Goal: Transaction & Acquisition: Purchase product/service

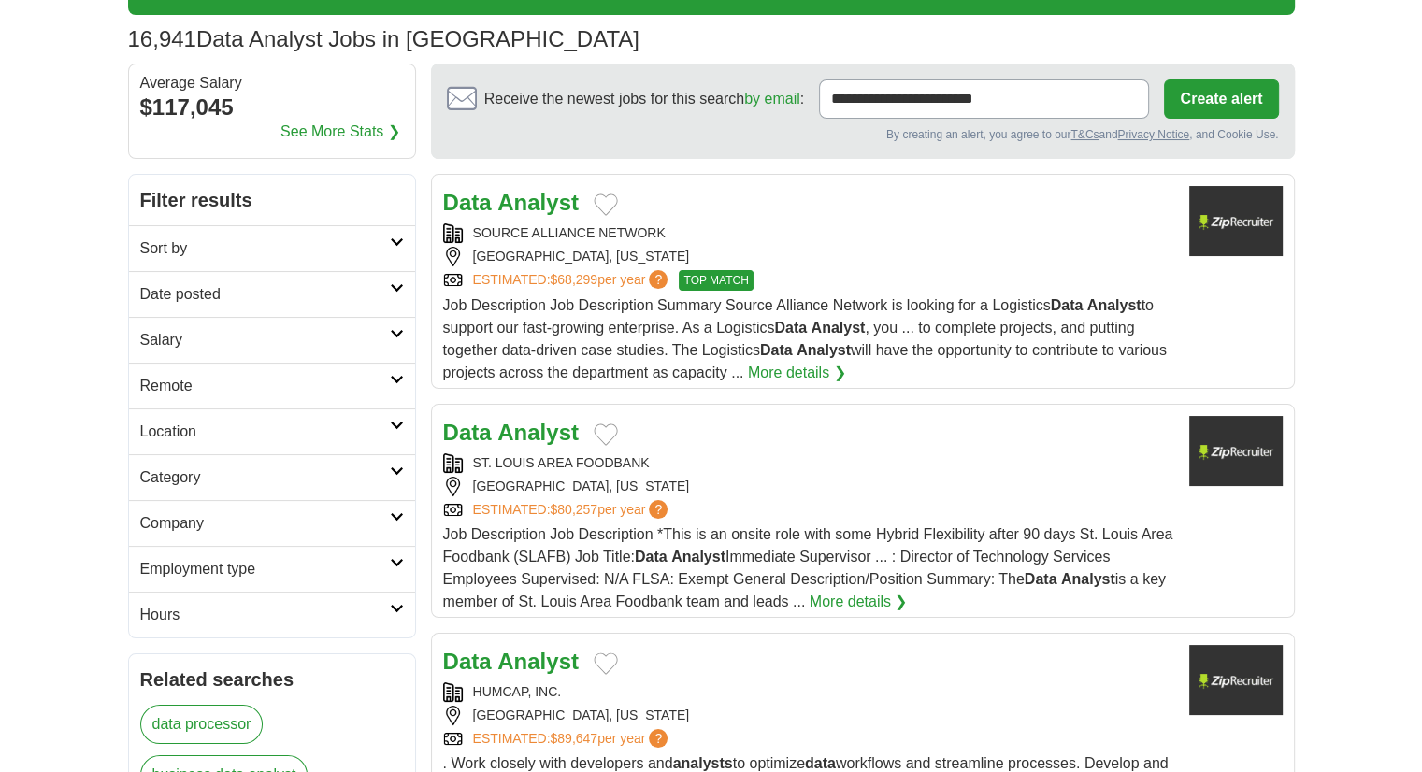
scroll to position [122, 0]
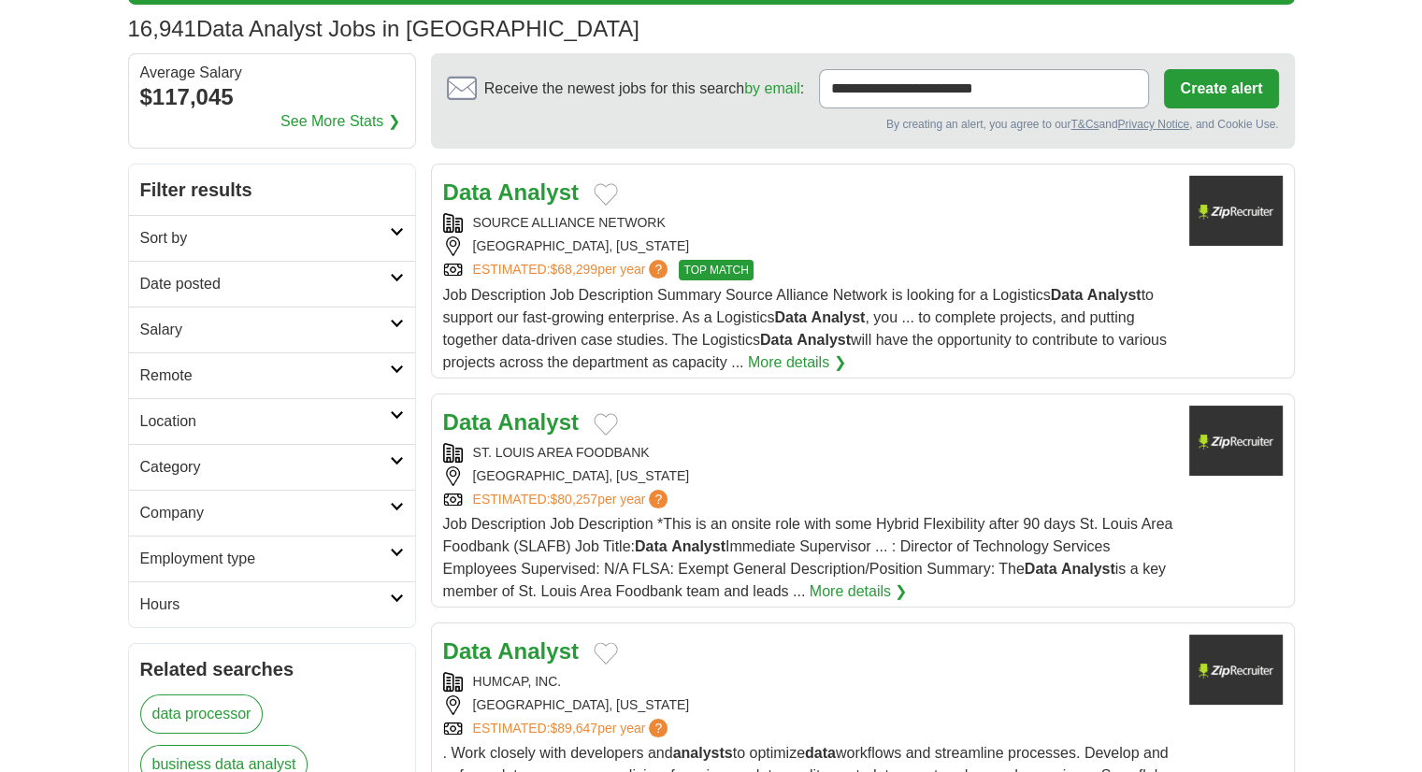
click at [977, 245] on div "CHICAGO, ILLINOIS" at bounding box center [808, 246] width 731 height 20
click at [1225, 213] on img at bounding box center [1235, 211] width 93 height 70
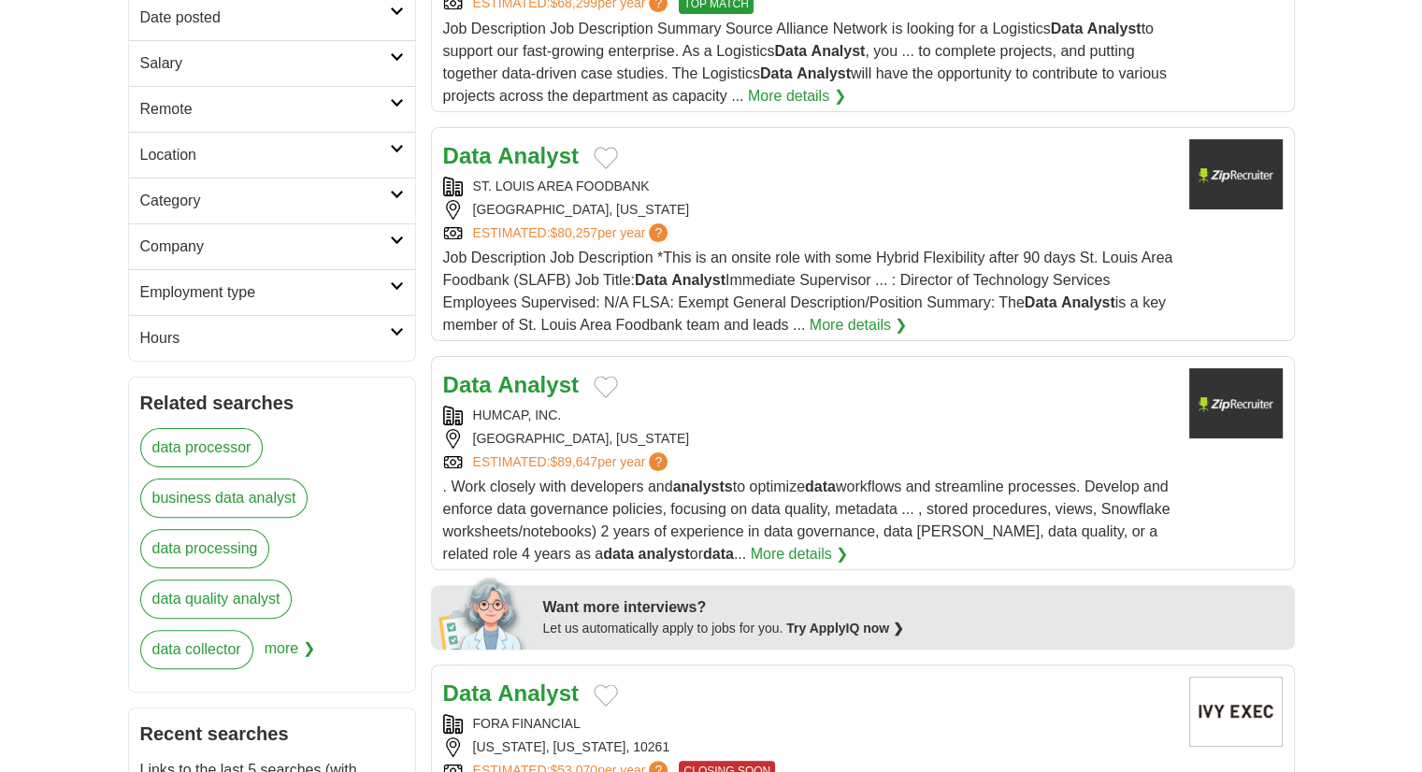
scroll to position [389, 0]
click at [734, 416] on div "HUMCAP, INC." at bounding box center [808, 415] width 731 height 20
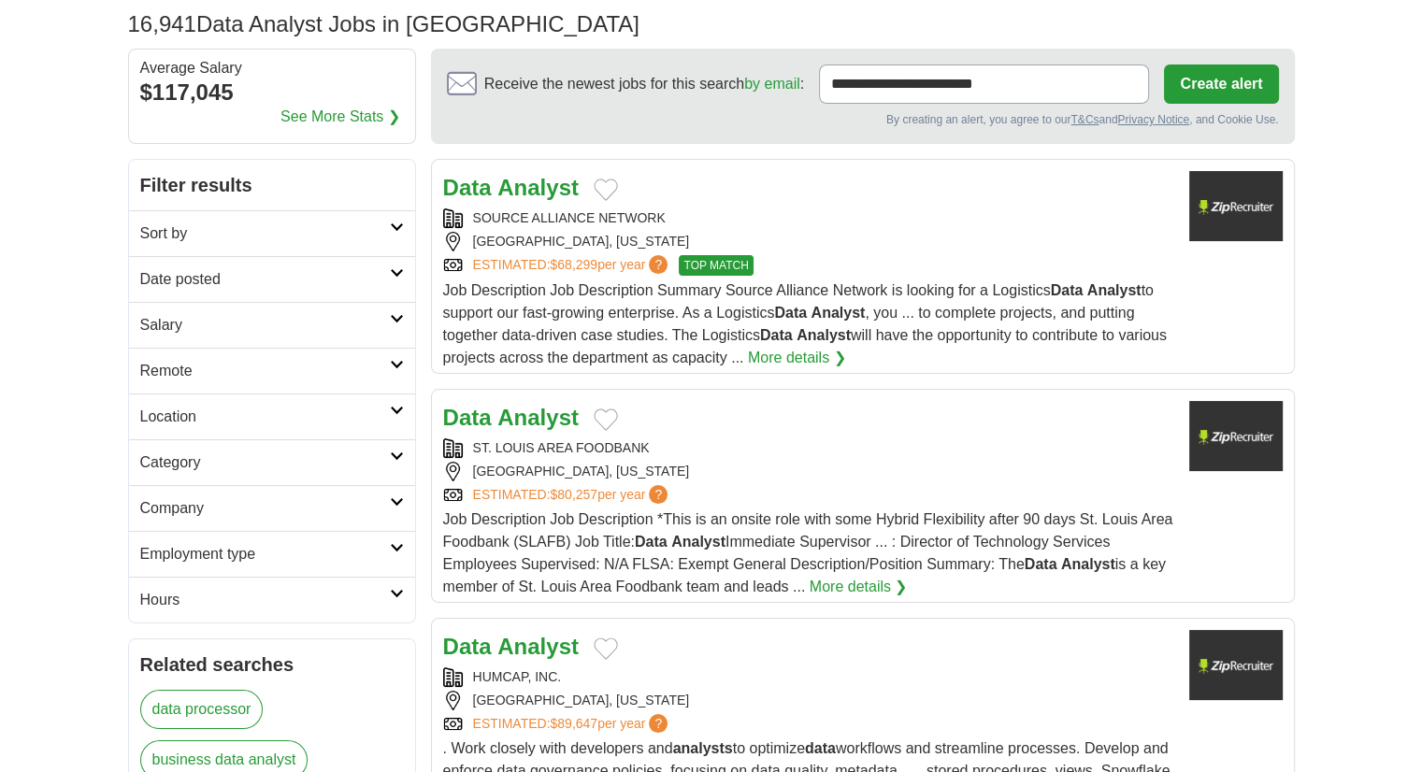
scroll to position [125, 0]
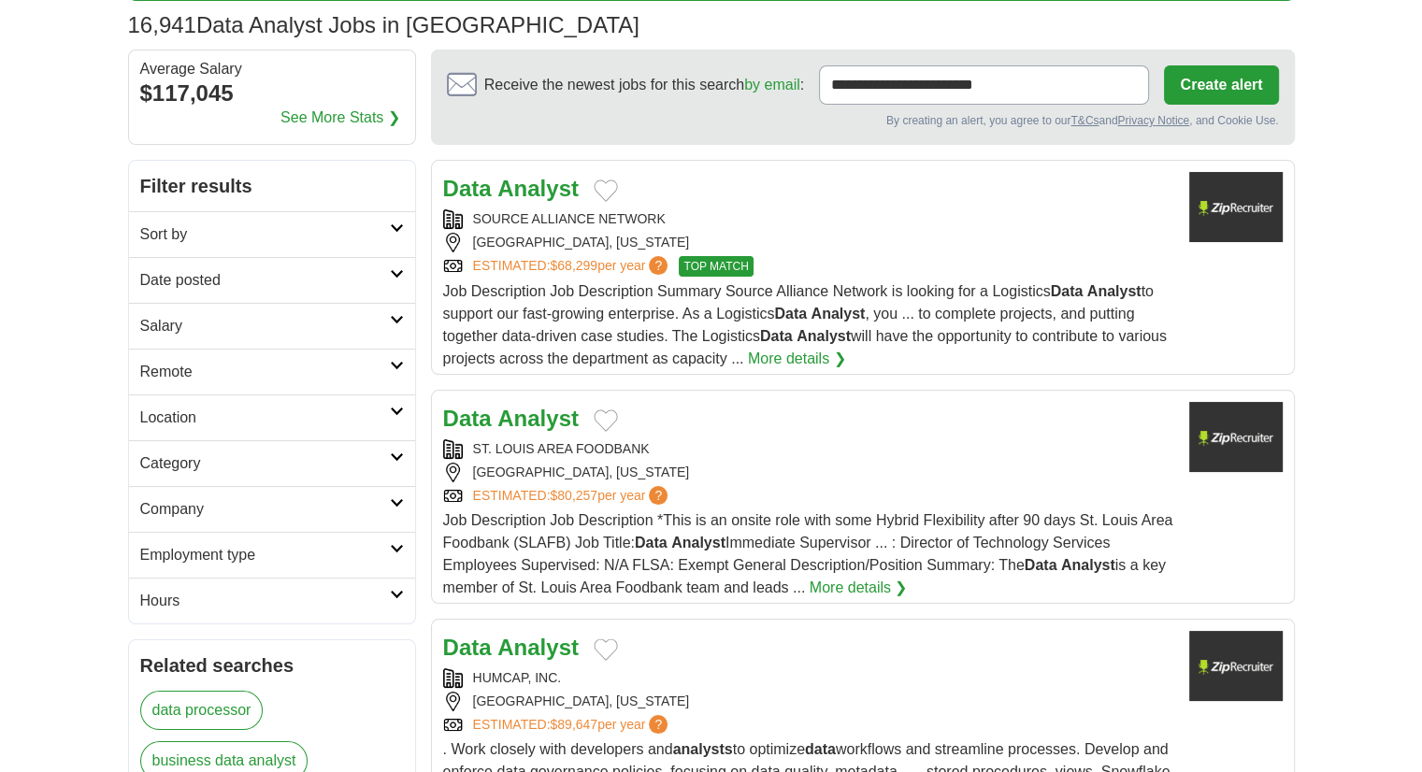
click at [363, 265] on link "Date posted" at bounding box center [272, 280] width 286 height 46
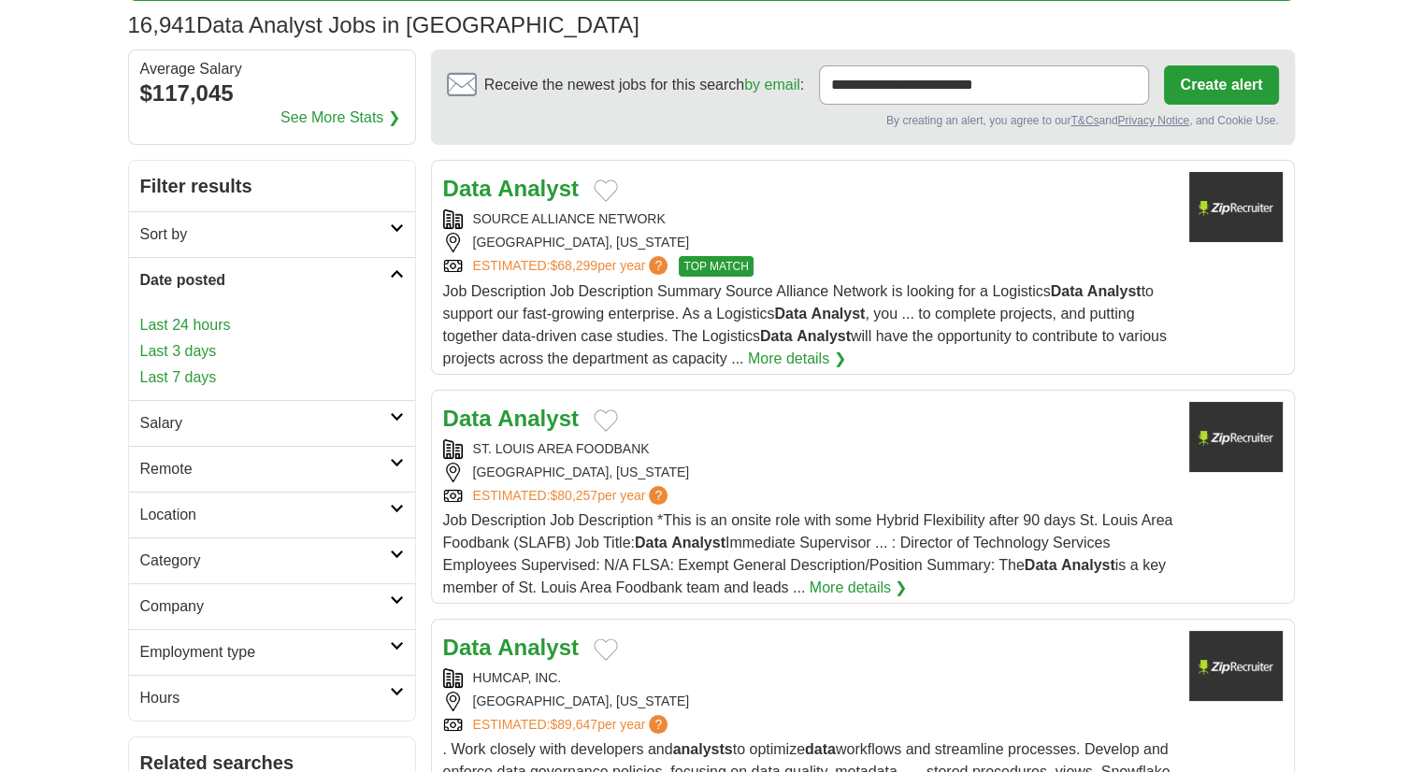
click at [194, 326] on link "Last 24 hours" at bounding box center [272, 325] width 264 height 22
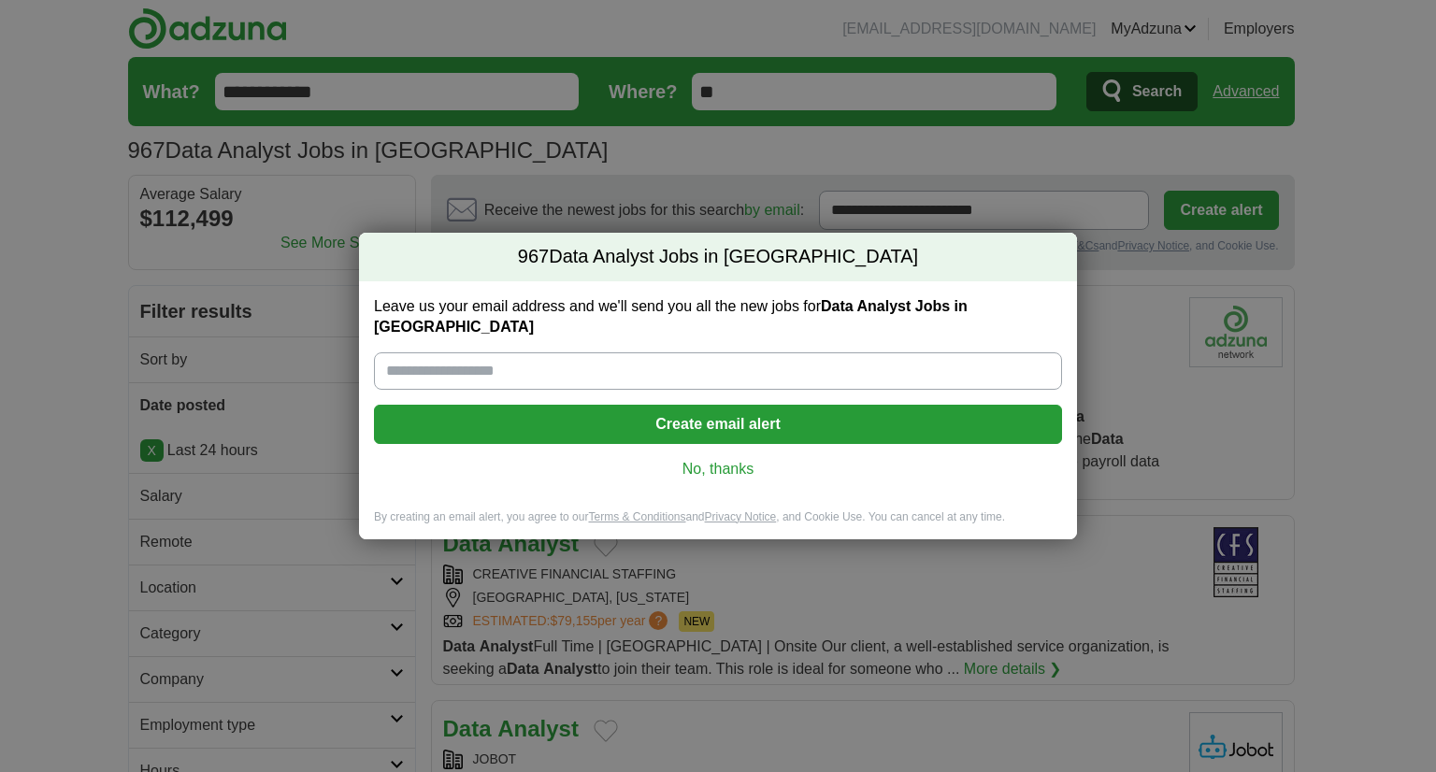
click at [693, 465] on link "No, thanks" at bounding box center [718, 469] width 658 height 21
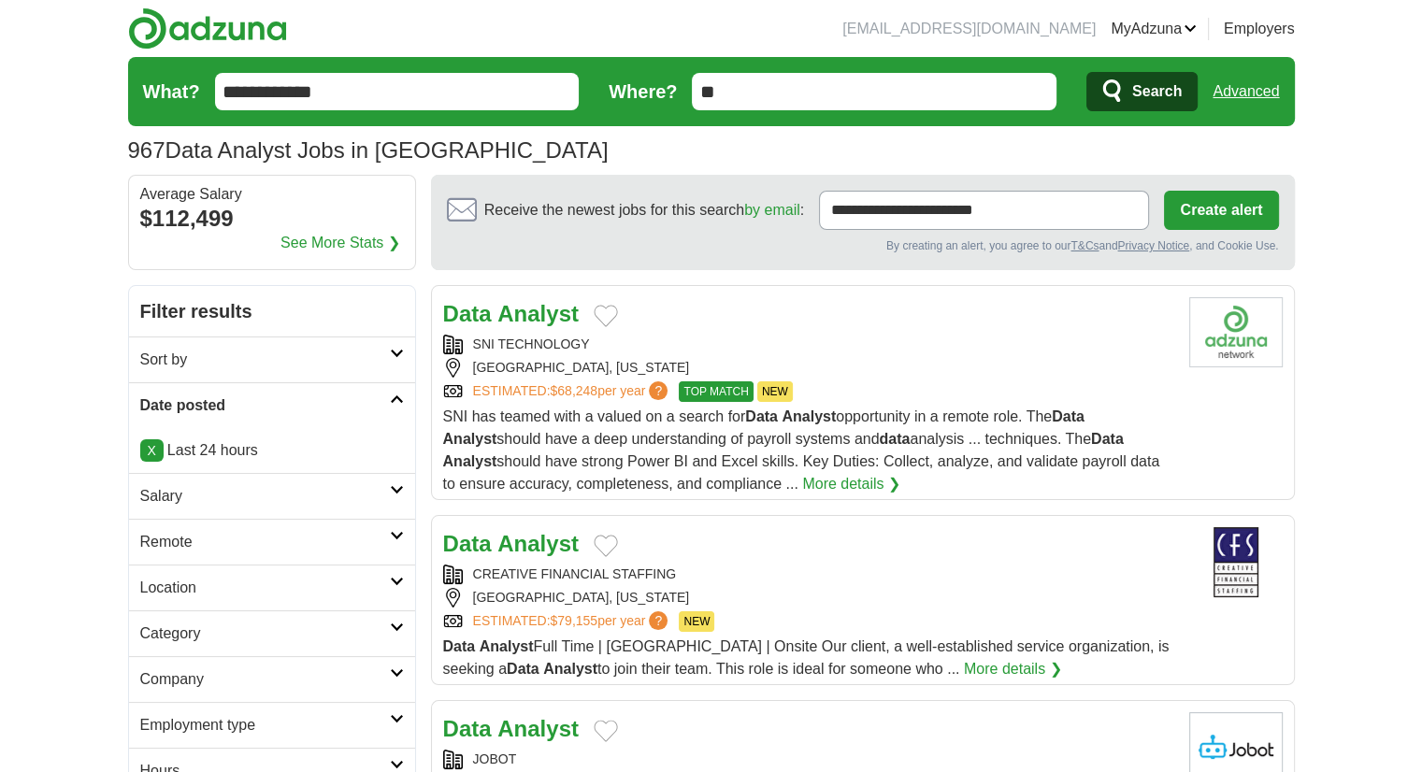
scroll to position [191, 0]
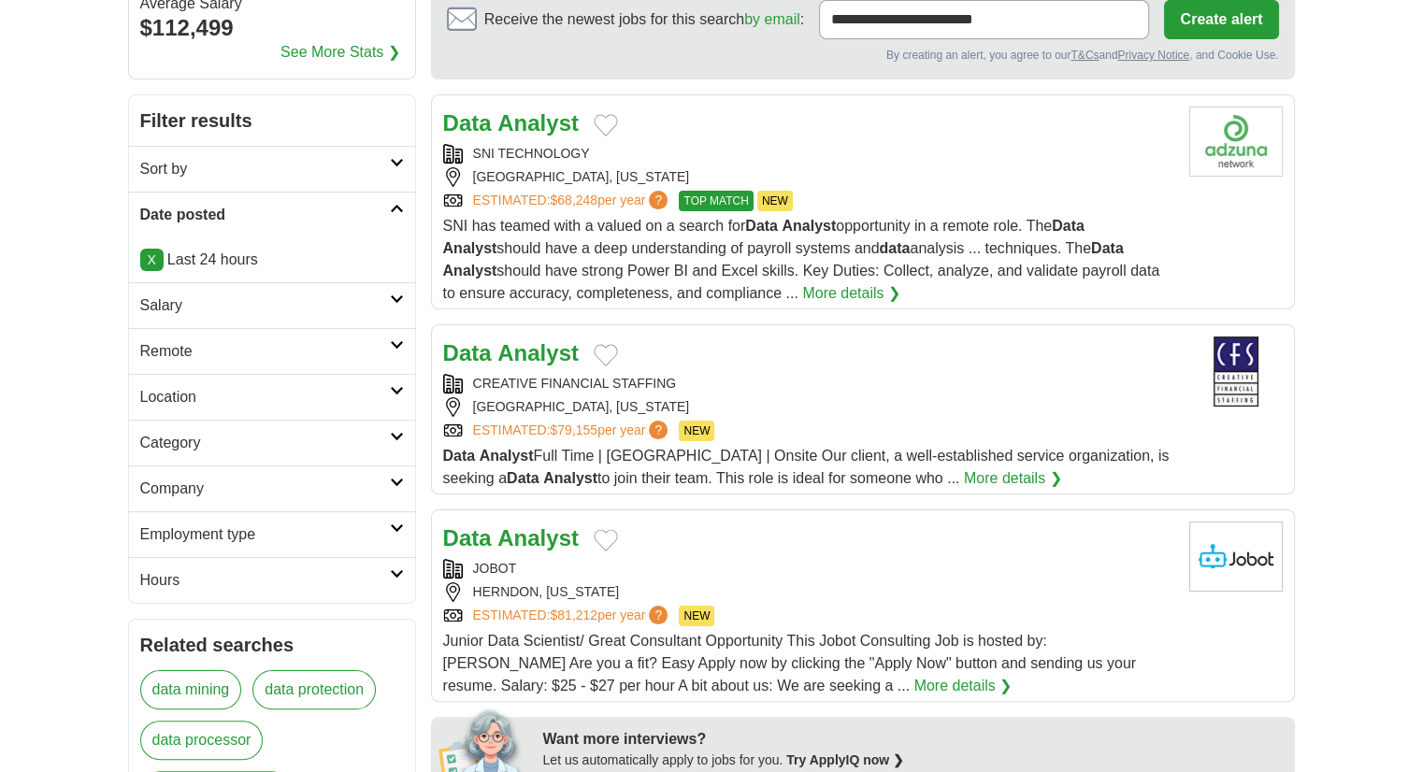
click at [306, 529] on h2 "Employment type" at bounding box center [265, 534] width 250 height 22
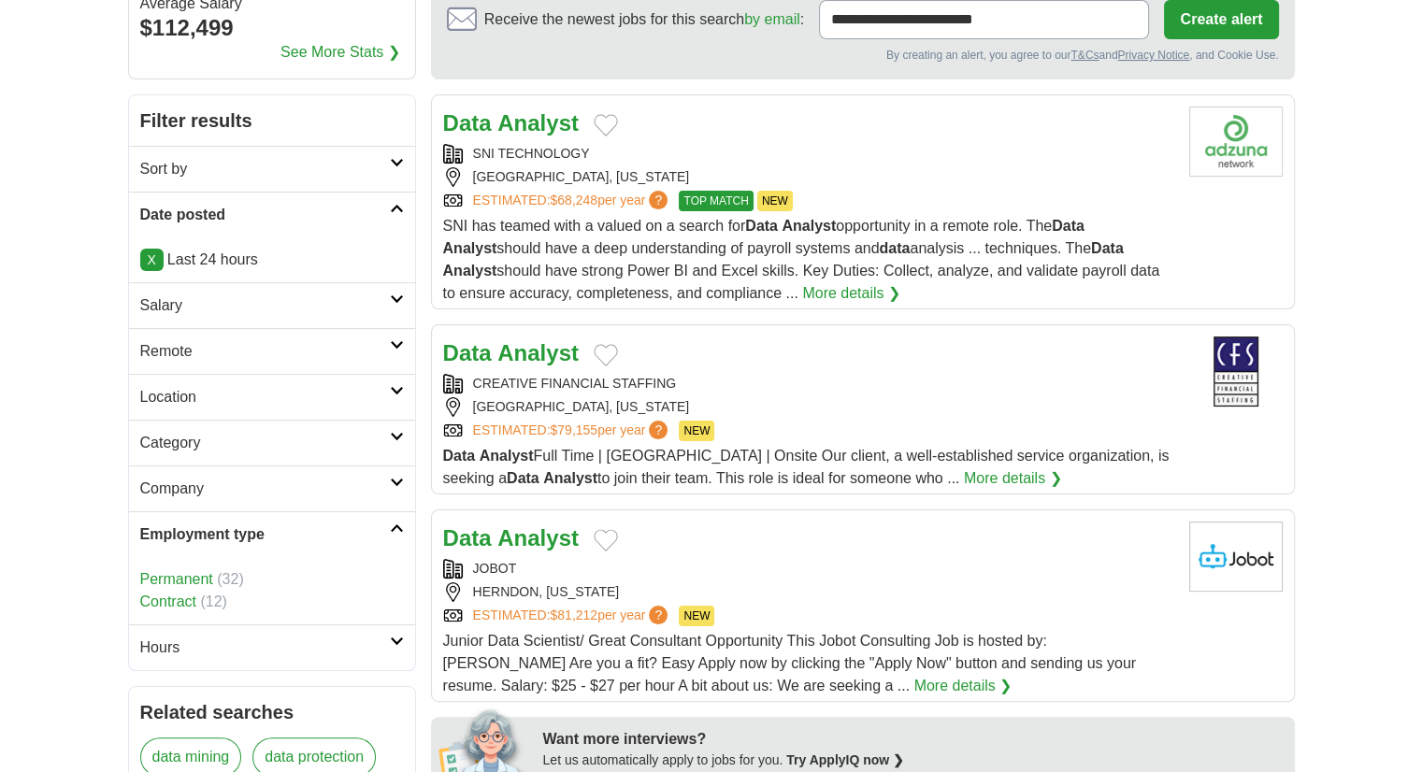
click at [292, 533] on h2 "Employment type" at bounding box center [265, 534] width 250 height 22
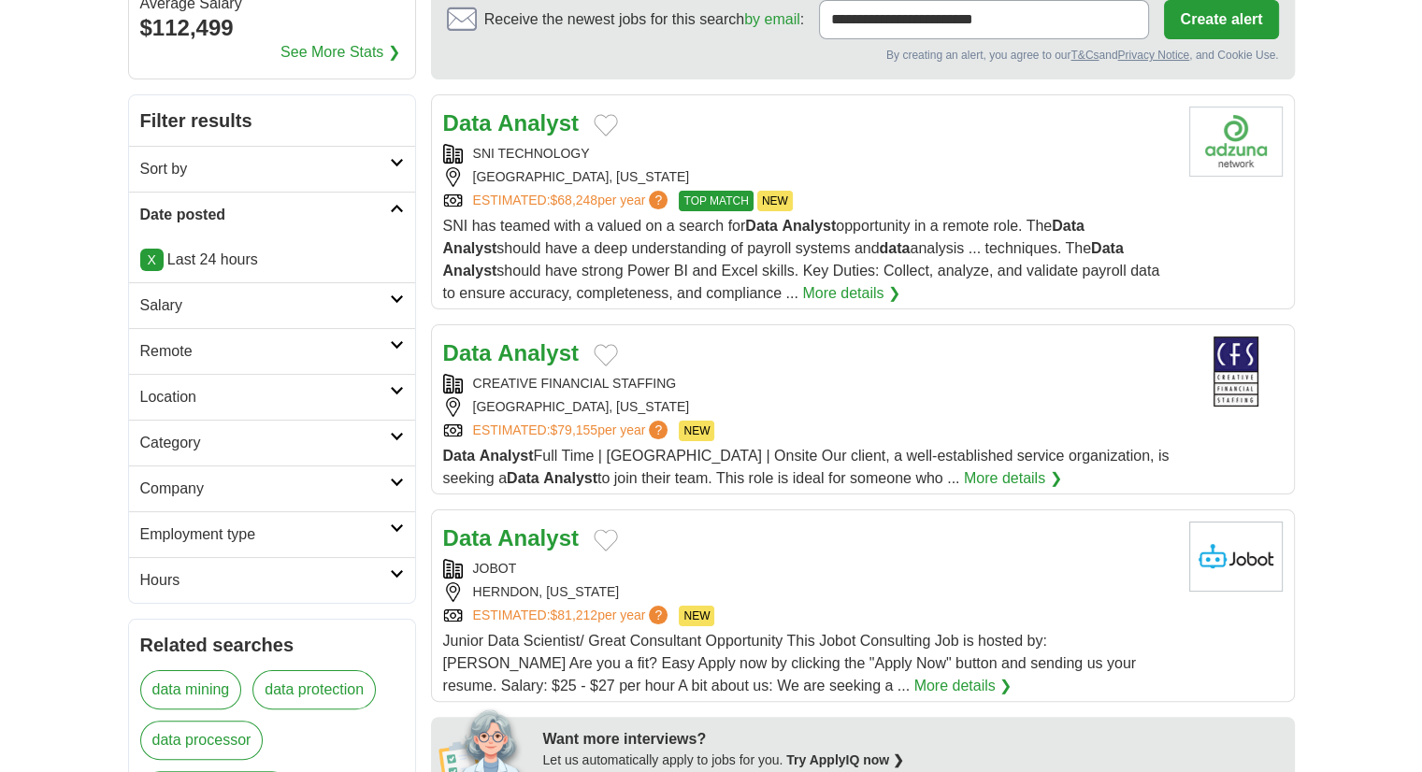
click at [260, 436] on h2 "Category" at bounding box center [265, 443] width 250 height 22
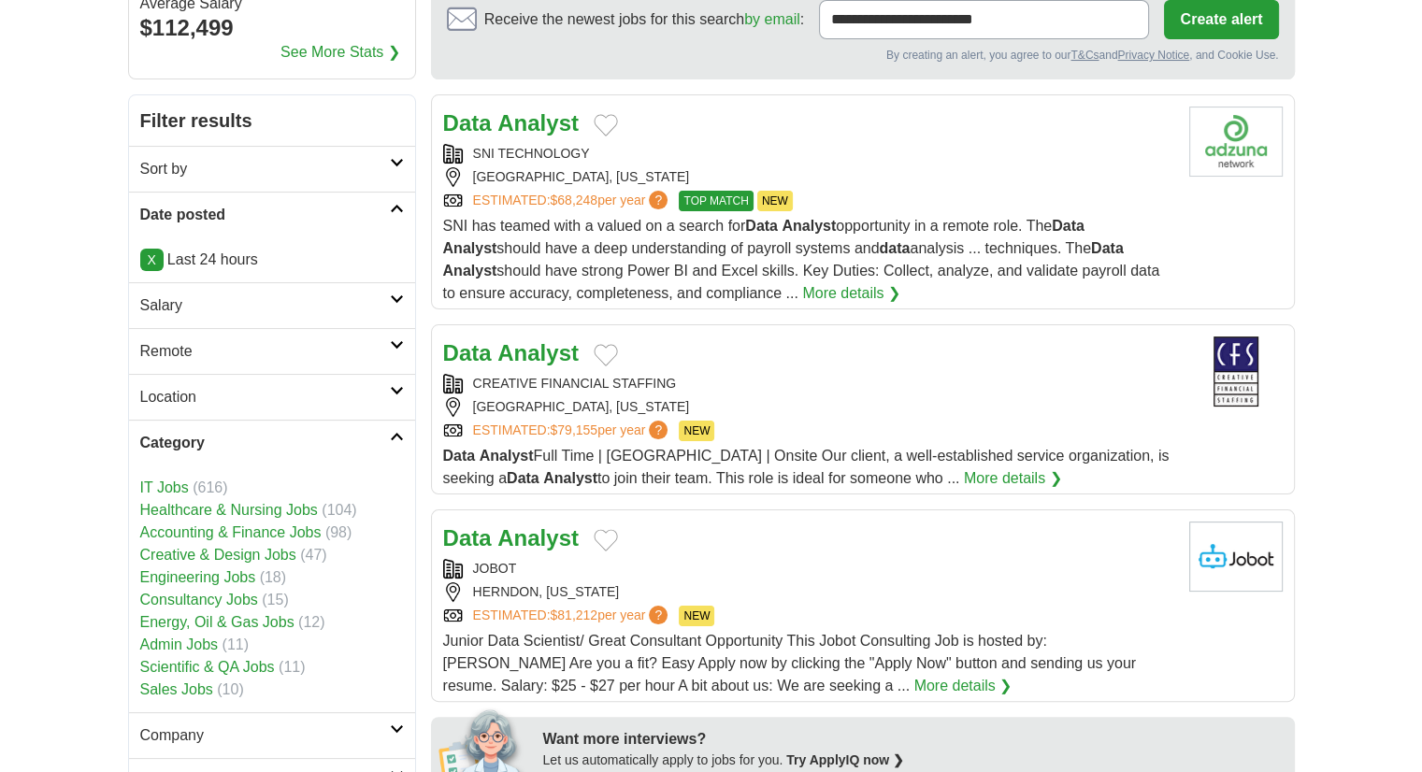
click at [260, 436] on h2 "Category" at bounding box center [265, 443] width 250 height 22
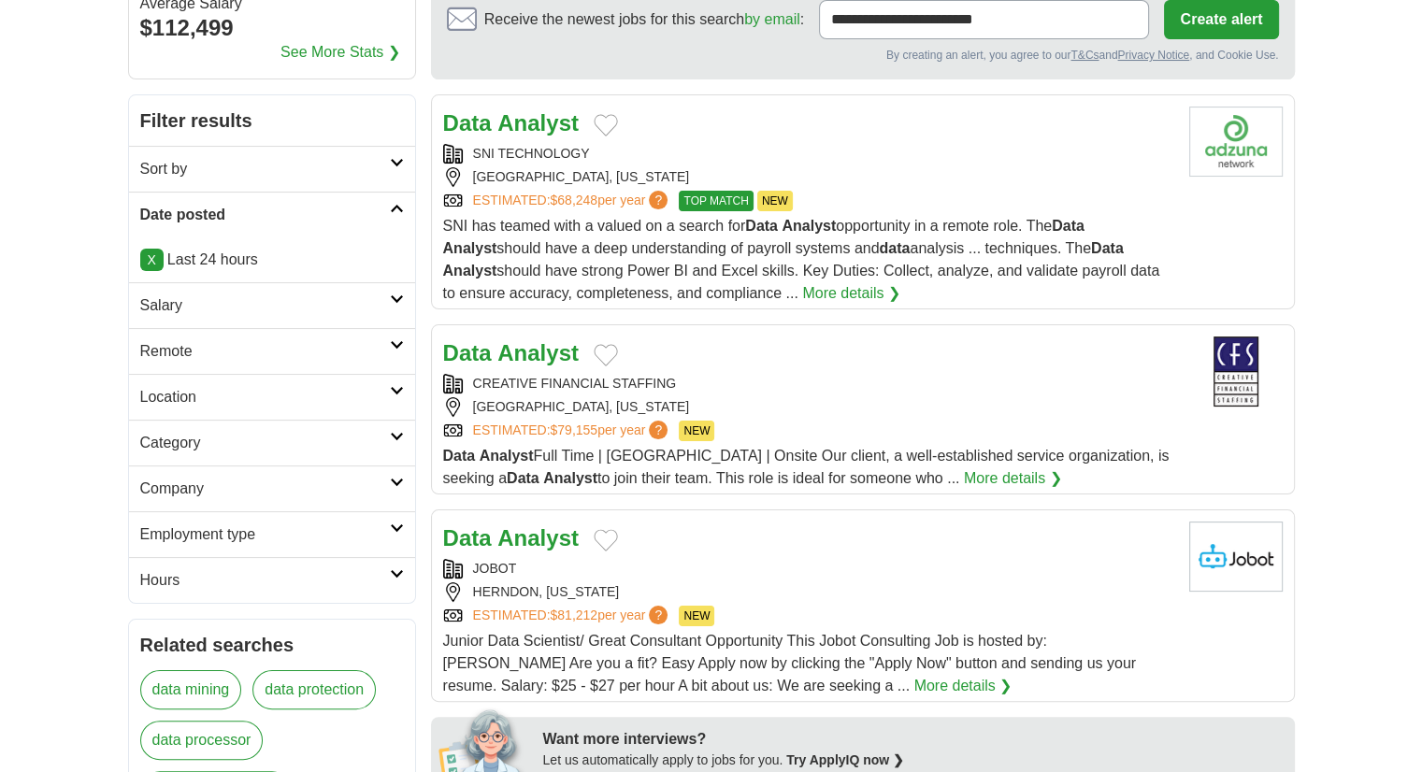
click at [238, 305] on h2 "Salary" at bounding box center [265, 305] width 250 height 22
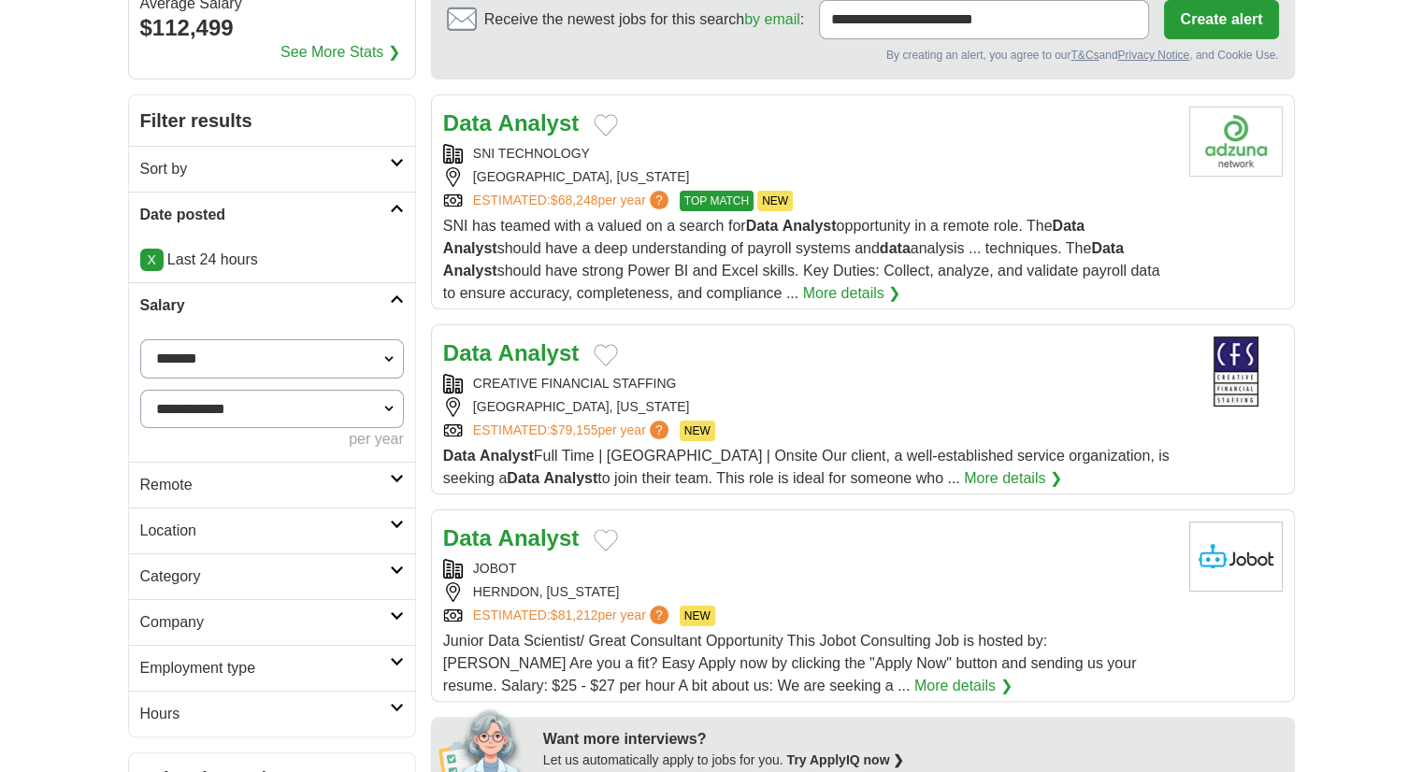
click at [238, 305] on h2 "Salary" at bounding box center [265, 305] width 250 height 22
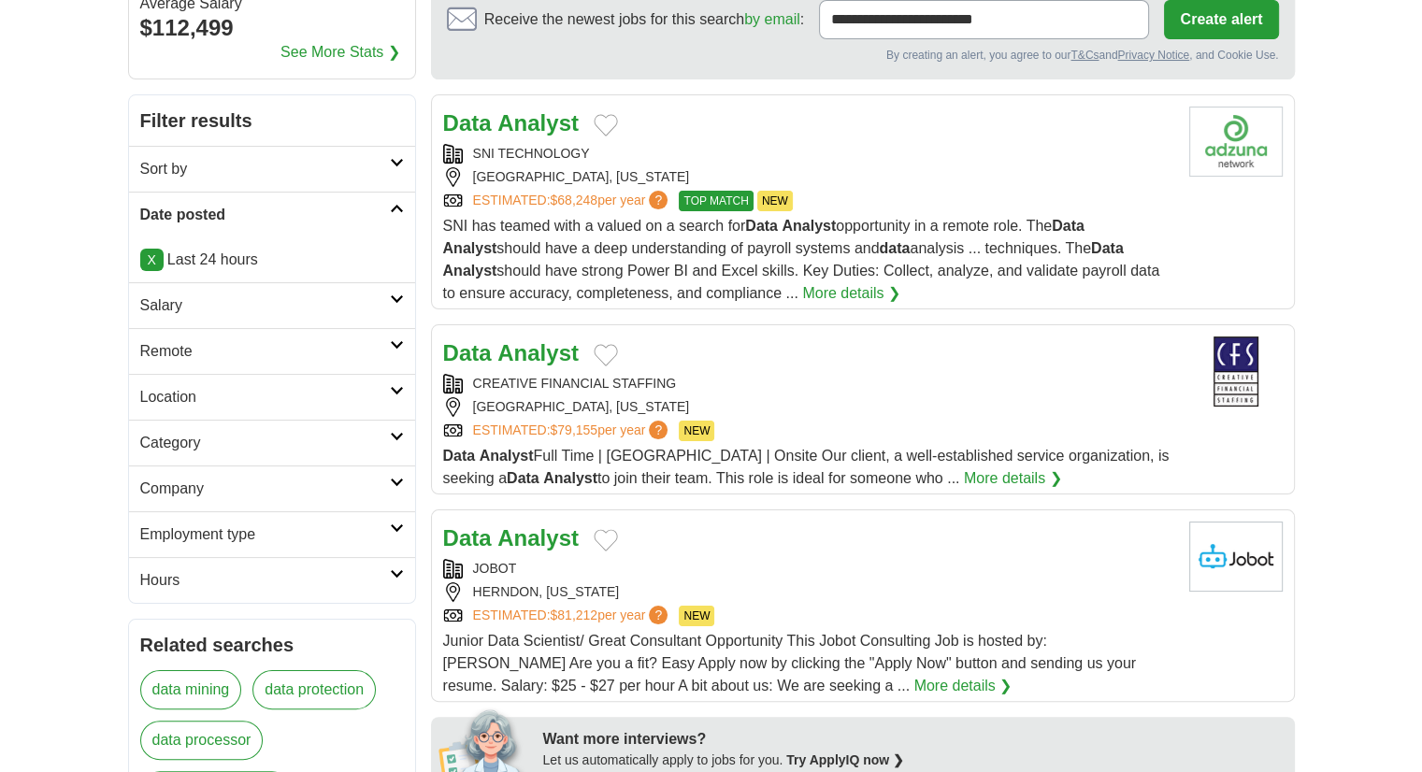
click at [251, 529] on h2 "Employment type" at bounding box center [265, 534] width 250 height 22
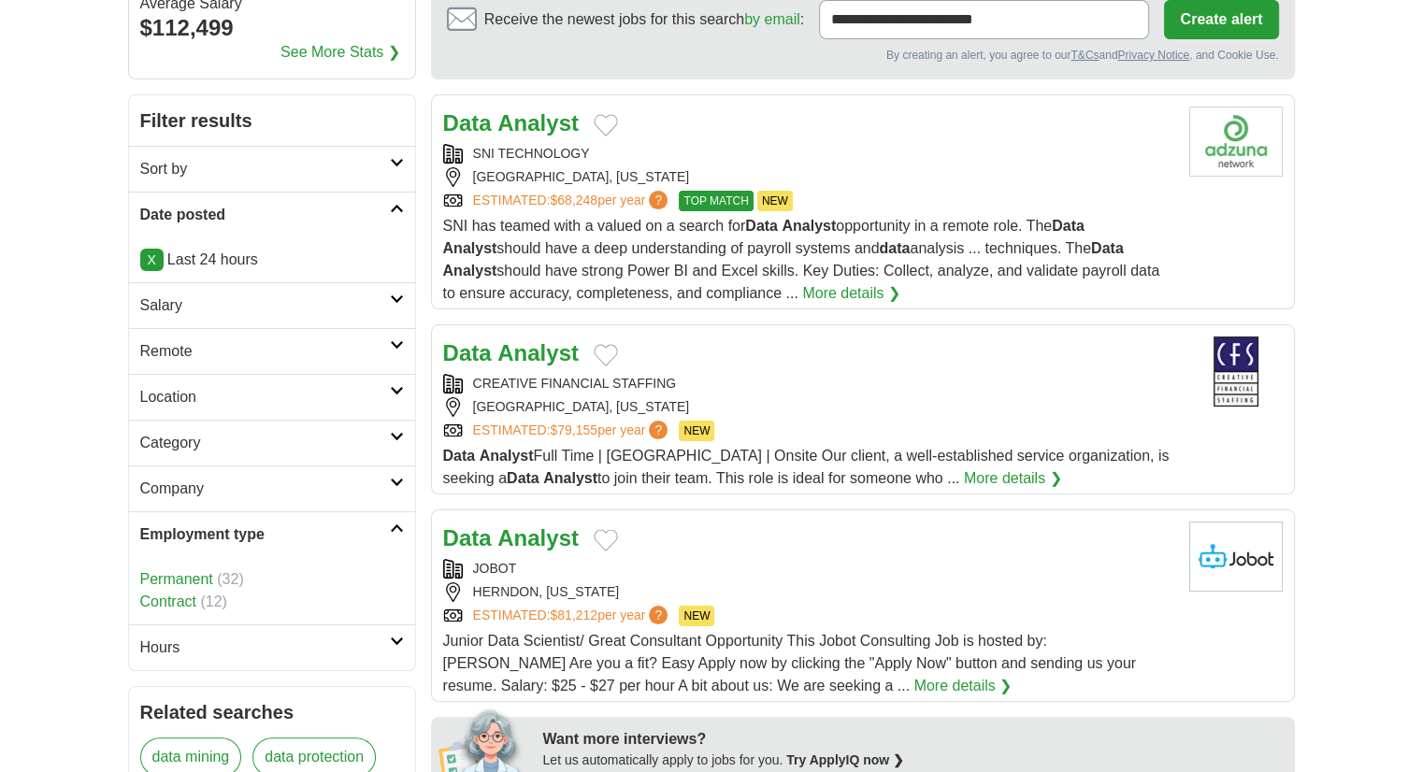
click at [251, 529] on h2 "Employment type" at bounding box center [265, 534] width 250 height 22
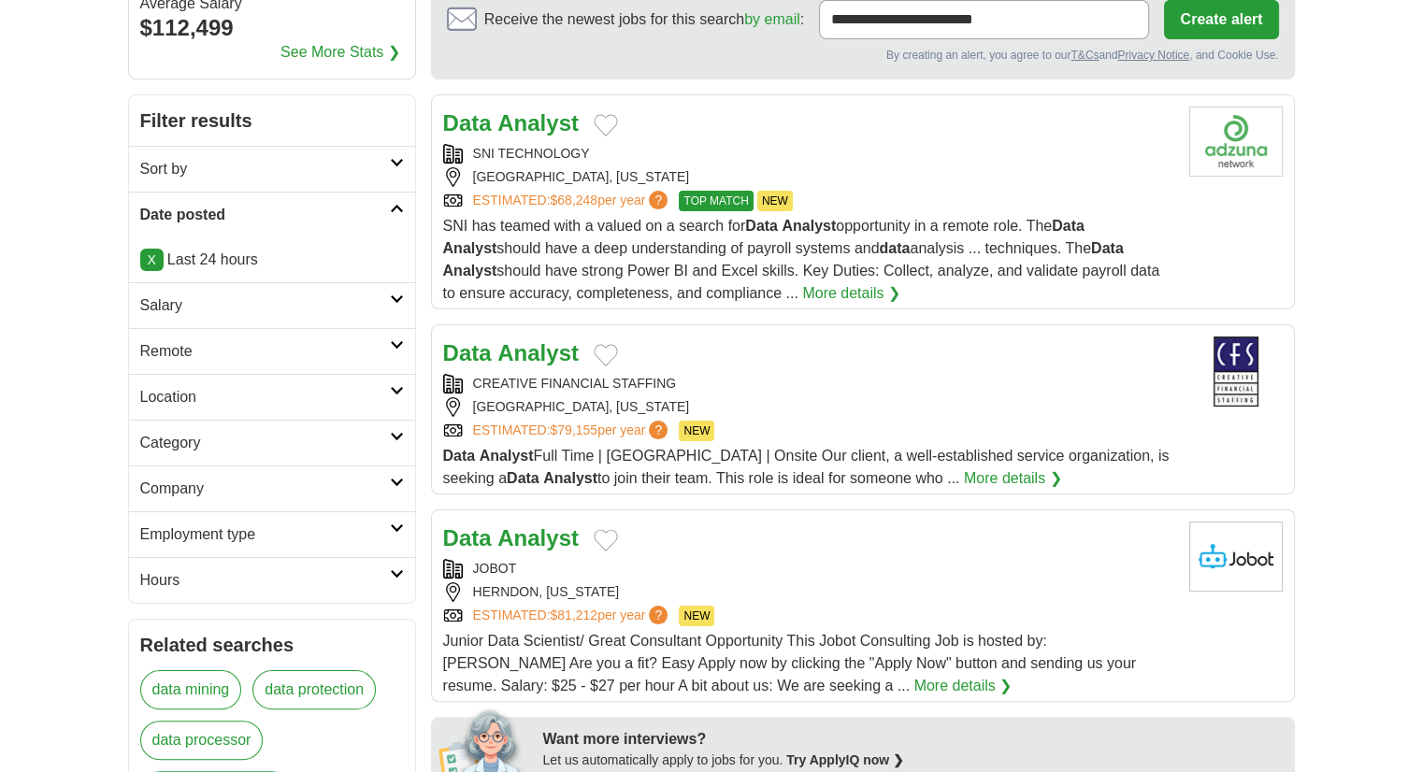
click at [280, 170] on h2 "Sort by" at bounding box center [265, 169] width 250 height 22
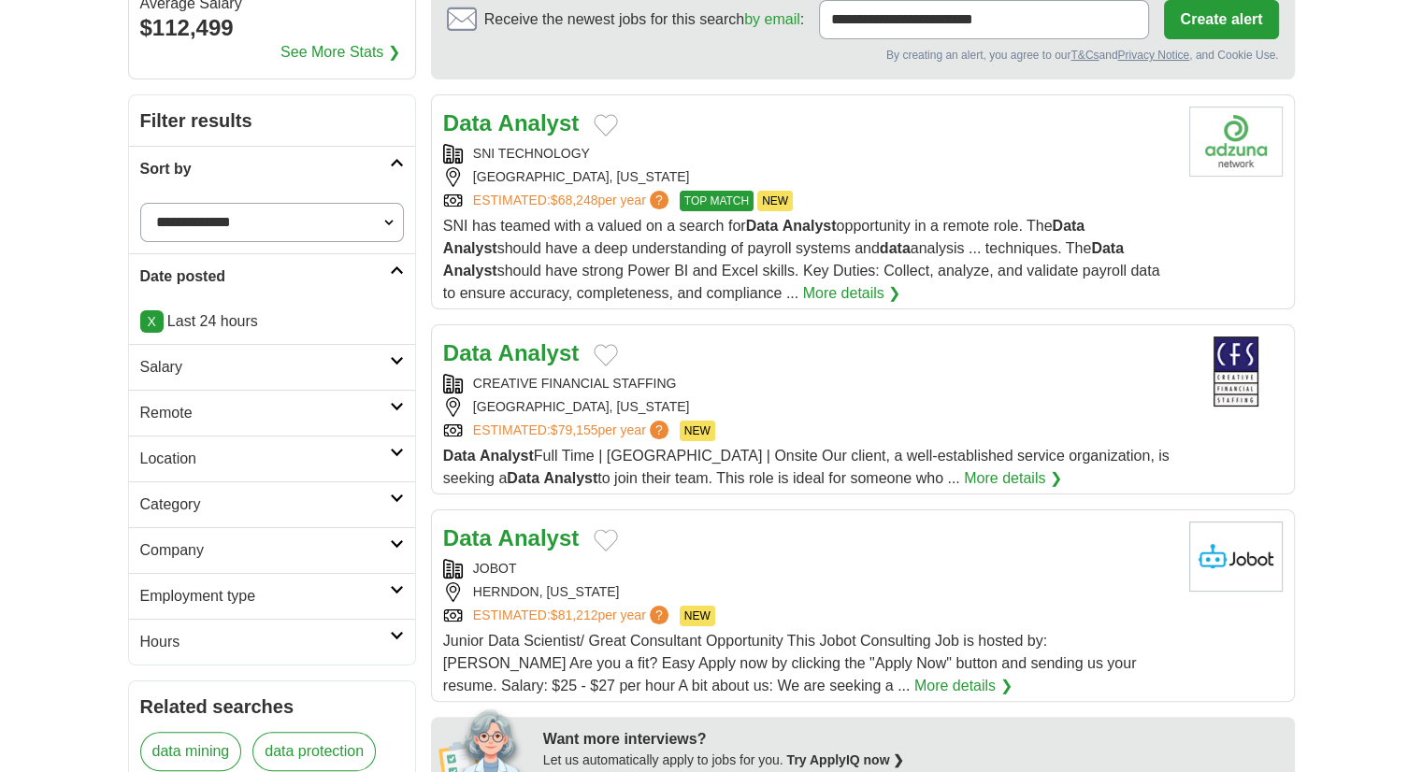
click at [293, 222] on select "**********" at bounding box center [272, 222] width 264 height 39
click at [1210, 170] on img at bounding box center [1235, 142] width 93 height 70
click at [1194, 363] on img at bounding box center [1235, 372] width 93 height 70
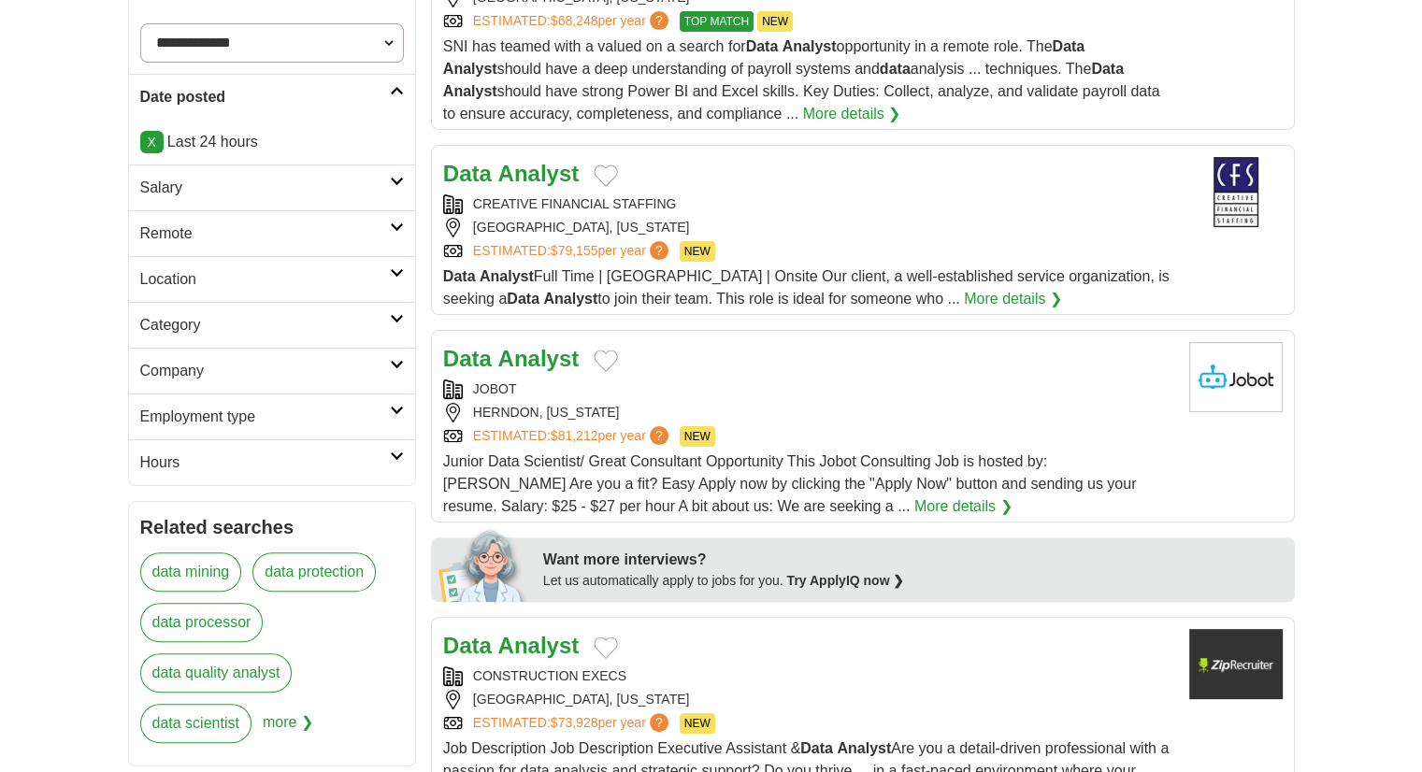
scroll to position [482, 0]
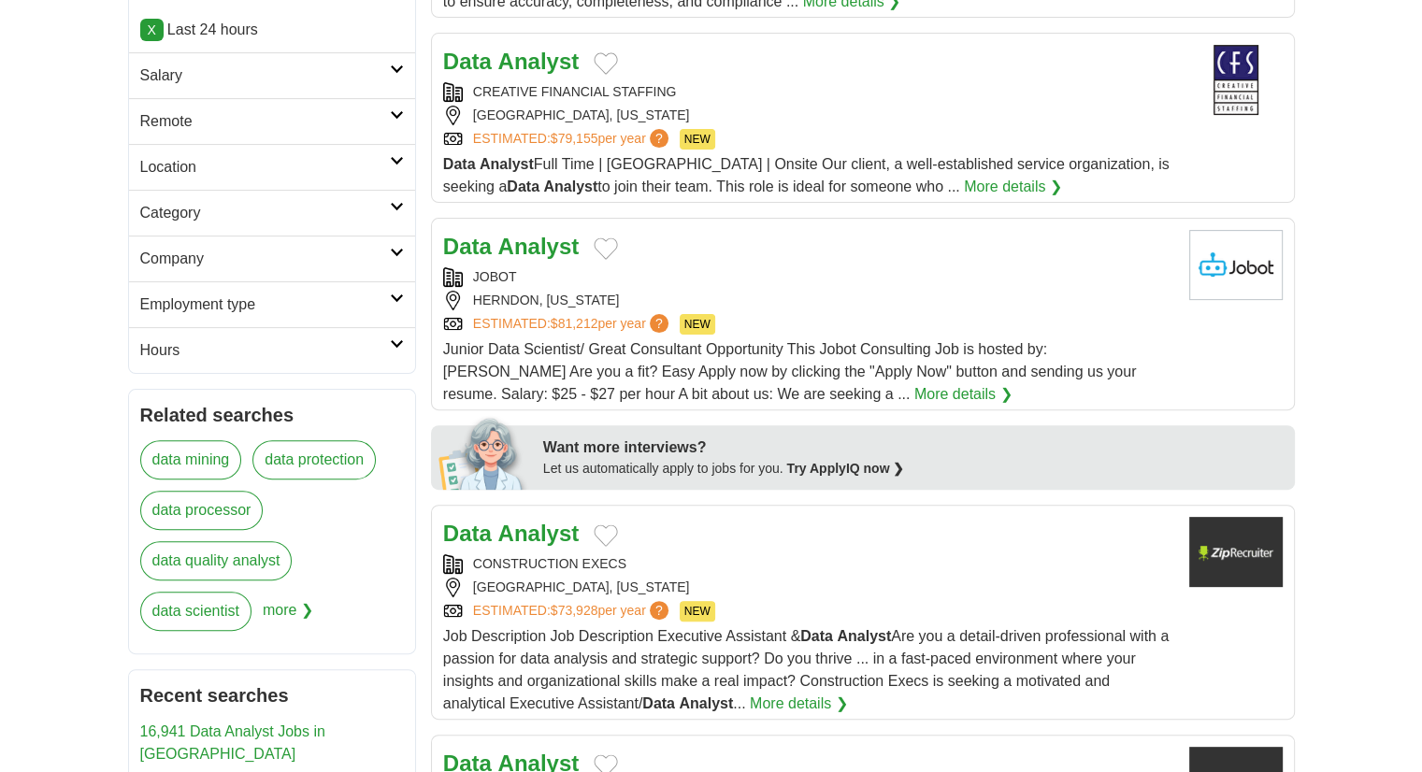
click at [757, 315] on div "ESTIMATED: $81,212 per year ? NEW" at bounding box center [808, 324] width 731 height 21
